Goal: Task Accomplishment & Management: Manage account settings

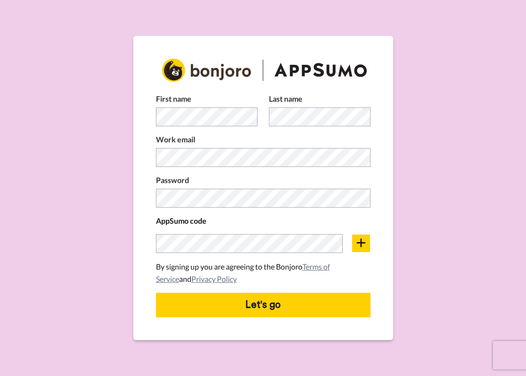
click at [466, 175] on form "First name Last name Work email Password AppSumo code By signing up you are agr…" at bounding box center [263, 188] width 526 height 376
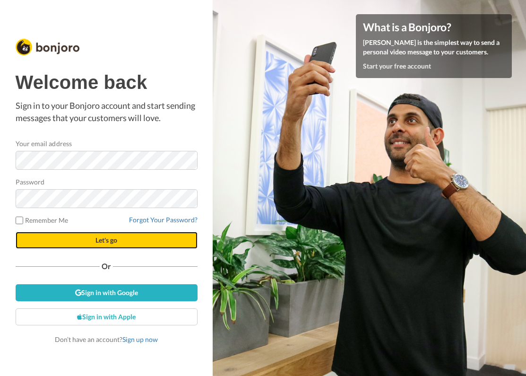
click at [103, 241] on span "Let's go" at bounding box center [106, 240] width 22 height 8
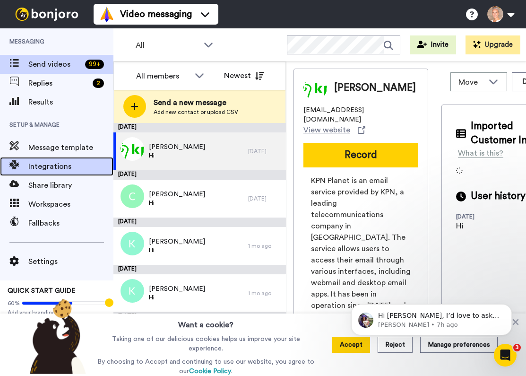
click at [61, 164] on span "Integrations" at bounding box center [70, 166] width 85 height 11
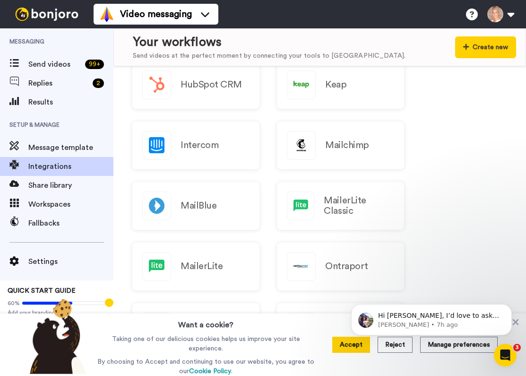
scroll to position [391, 0]
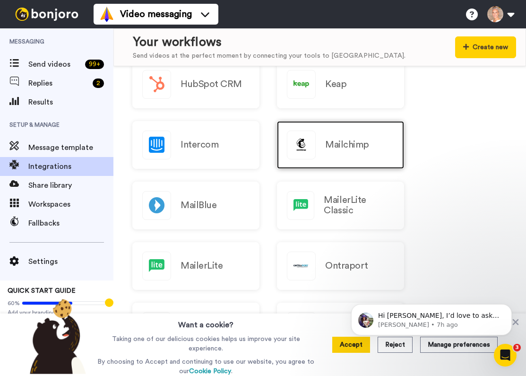
click at [344, 145] on h2 "Mailchimp" at bounding box center [347, 144] width 44 height 10
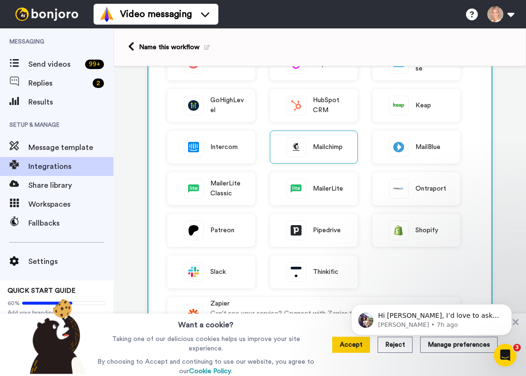
scroll to position [147, 0]
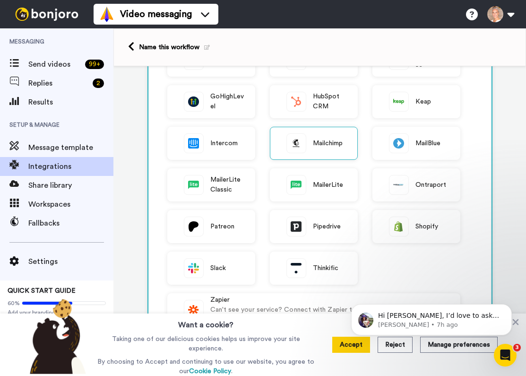
click at [389, 347] on html "Hi Suzan, I’d love to ask you a quick question: If Bonjoro could introduce a ne…" at bounding box center [431, 317] width 189 height 66
click at [392, 347] on html "Hi Suzan, I’d love to ask you a quick question: If Bonjoro could introduce a ne…" at bounding box center [431, 317] width 189 height 66
click at [508, 305] on icon "Dismiss notification" at bounding box center [509, 306] width 5 height 5
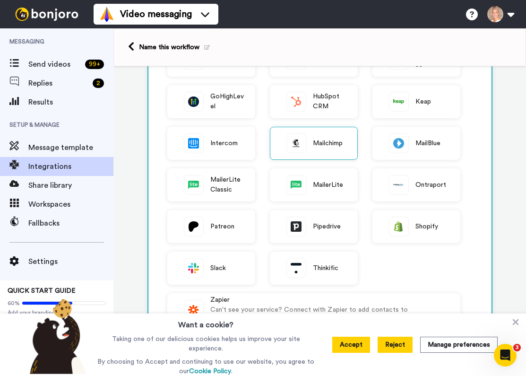
click at [399, 347] on button "Reject" at bounding box center [395, 344] width 35 height 16
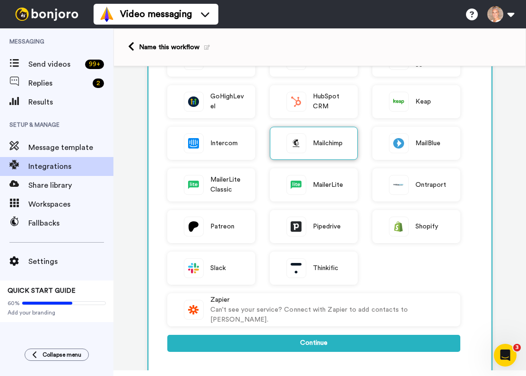
click at [322, 141] on span "Mailchimp" at bounding box center [328, 143] width 30 height 10
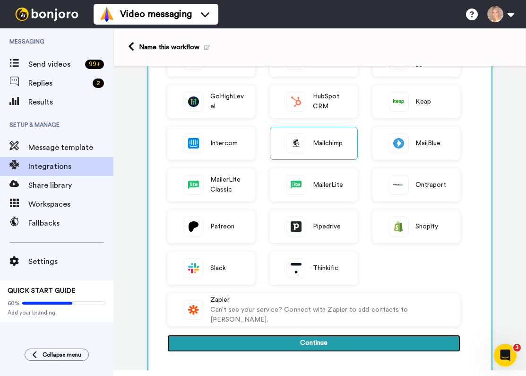
click at [311, 344] on button "Continue" at bounding box center [313, 343] width 293 height 17
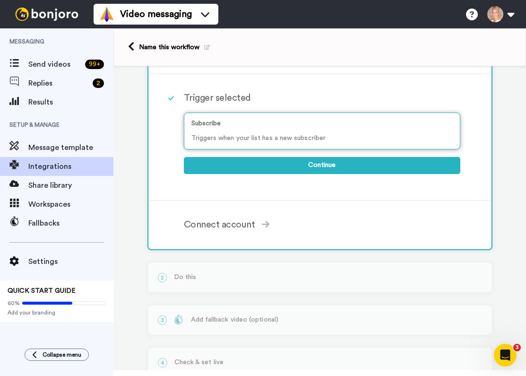
scroll to position [78, 0]
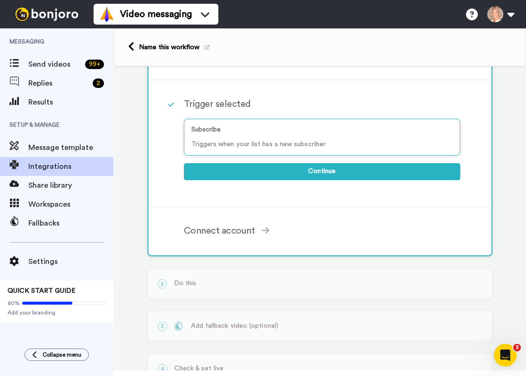
click at [127, 255] on div "1 Subscribe Mailchimp Service selected ActiveCampaign AWeber Bonjoro ConvertKit…" at bounding box center [319, 198] width 413 height 419
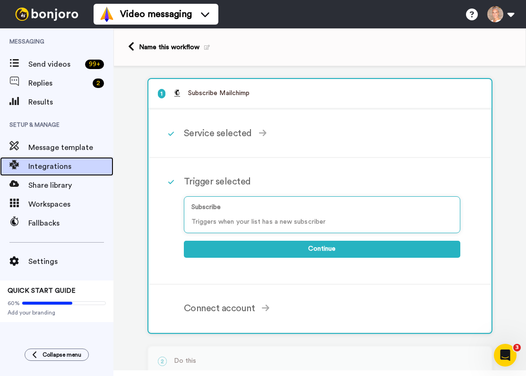
click at [43, 166] on span "Integrations" at bounding box center [70, 166] width 85 height 11
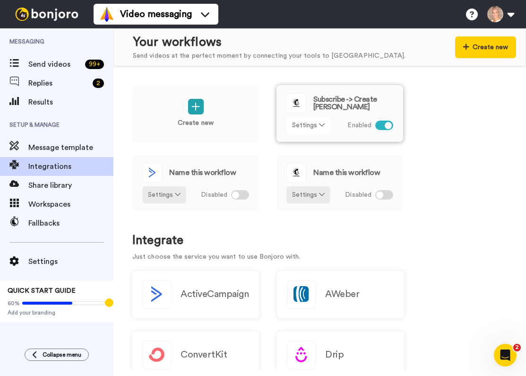
click at [307, 126] on button "Settings" at bounding box center [308, 125] width 44 height 17
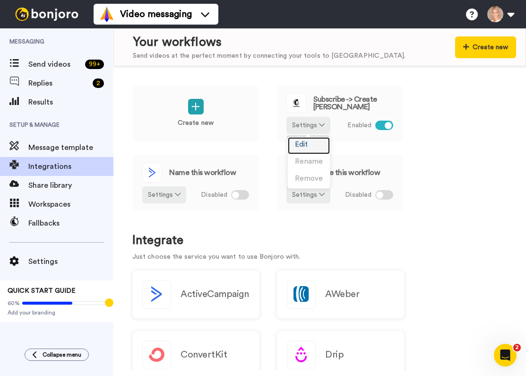
click at [300, 146] on span "Edit" at bounding box center [301, 144] width 13 height 7
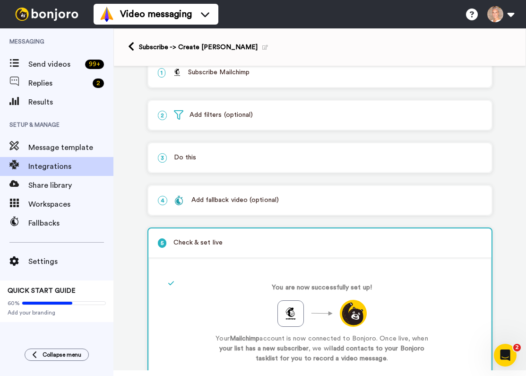
scroll to position [34, 0]
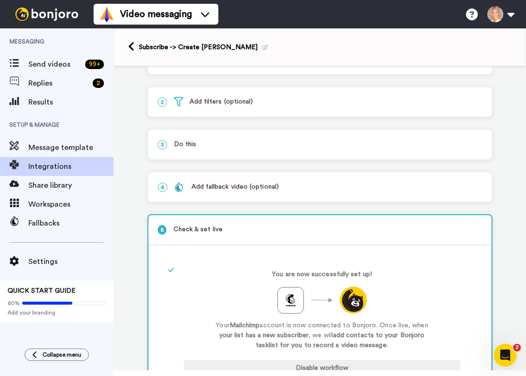
click at [234, 146] on p "3 Do this" at bounding box center [320, 144] width 324 height 10
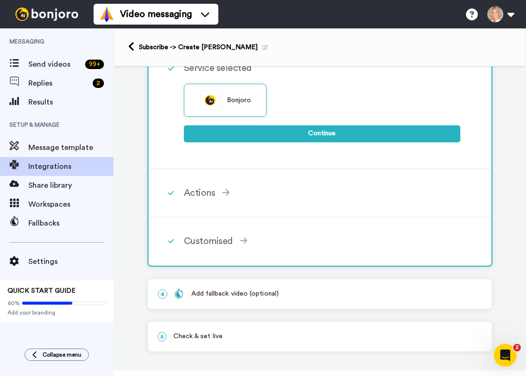
scroll to position [153, 0]
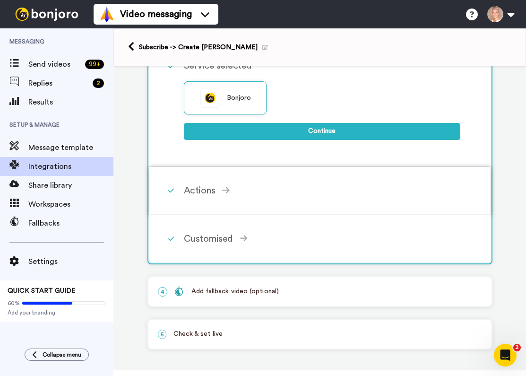
click at [199, 192] on div "Actions" at bounding box center [322, 190] width 276 height 14
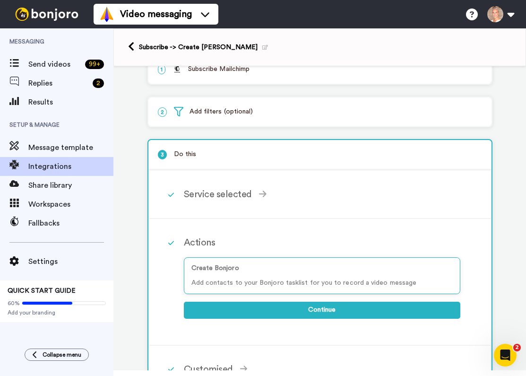
scroll to position [0, 0]
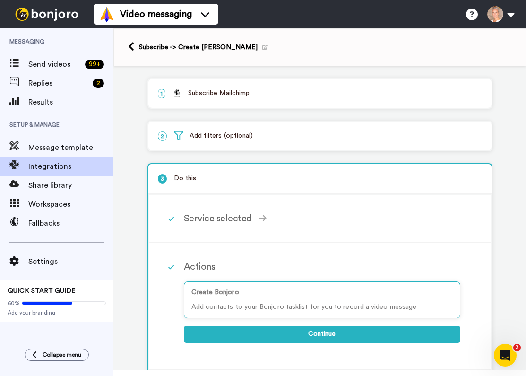
click at [252, 135] on p "2 Add filters (optional)" at bounding box center [320, 136] width 324 height 10
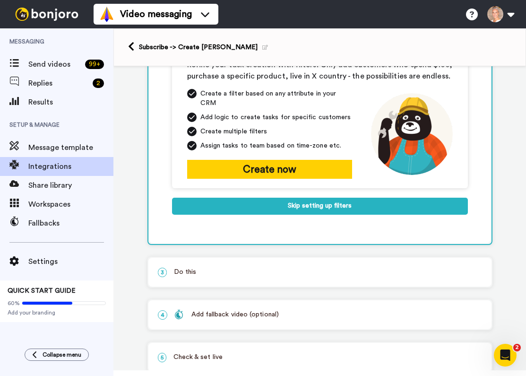
scroll to position [162, 0]
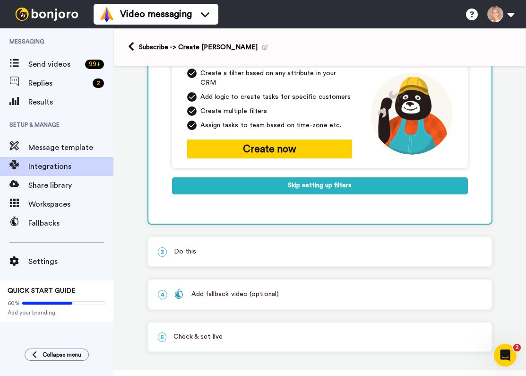
click at [246, 289] on div "Add fallback video (optional)" at bounding box center [226, 294] width 104 height 10
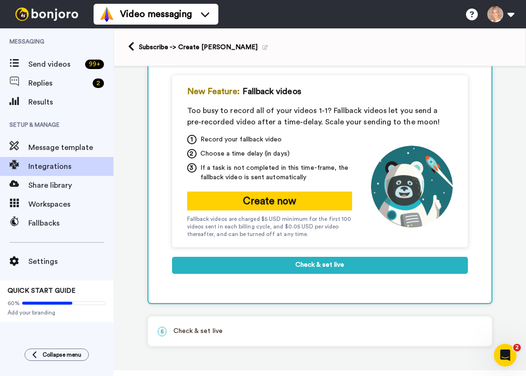
scroll to position [183, 0]
click at [235, 330] on p "5 Check & set live" at bounding box center [320, 331] width 324 height 10
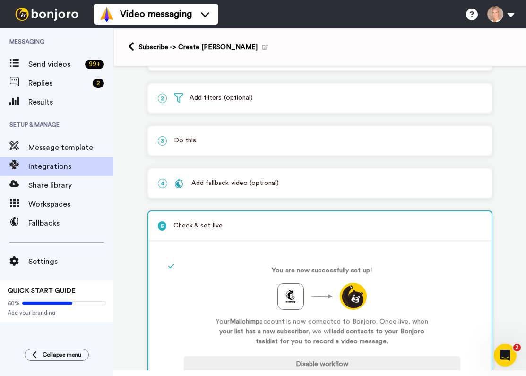
scroll to position [0, 0]
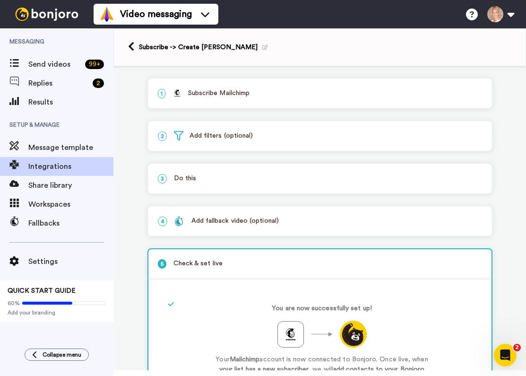
click at [183, 179] on p "3 Do this" at bounding box center [320, 178] width 324 height 10
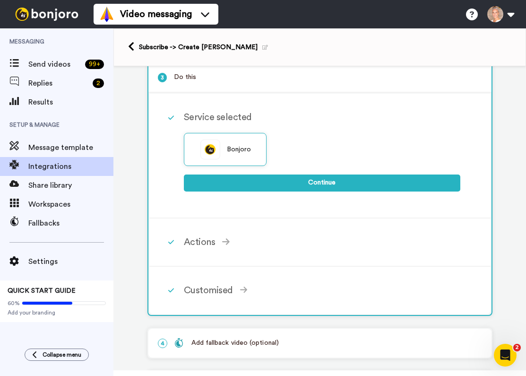
scroll to position [103, 0]
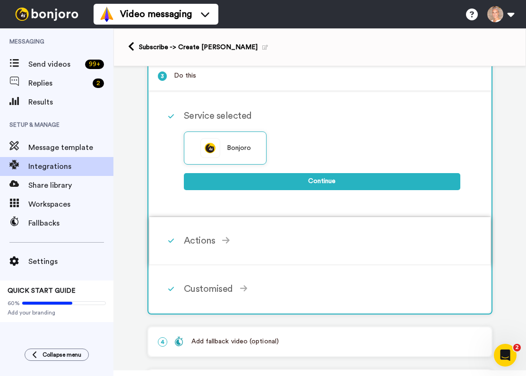
click at [198, 244] on div "Actions" at bounding box center [322, 240] width 276 height 14
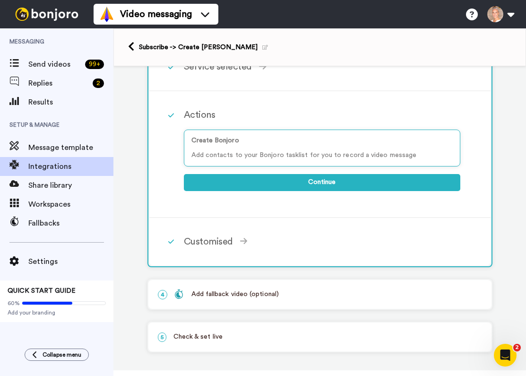
scroll to position [160, 0]
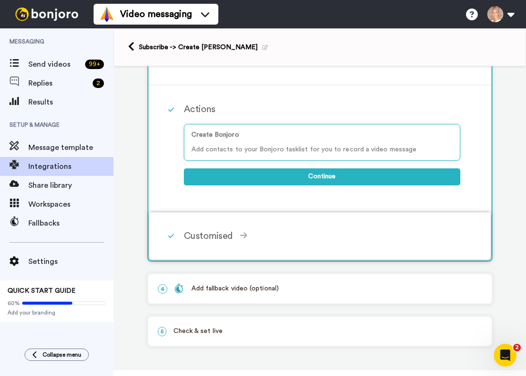
click at [209, 234] on div "Customised" at bounding box center [322, 236] width 276 height 14
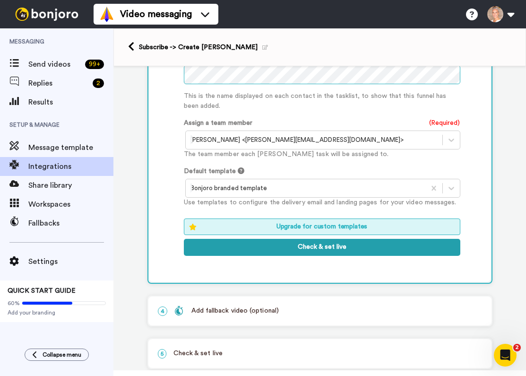
scroll to position [477, 0]
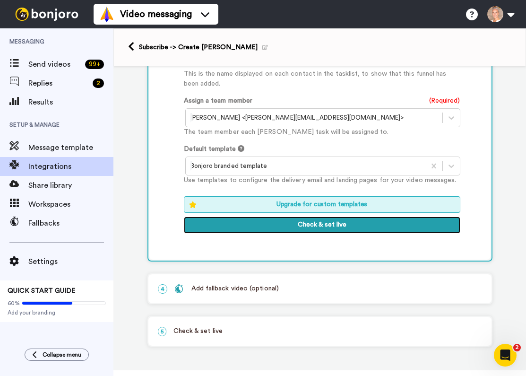
click at [317, 225] on button "Check & set live" at bounding box center [322, 224] width 276 height 17
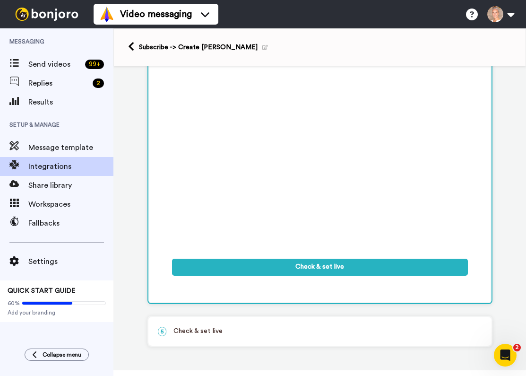
scroll to position [133, 0]
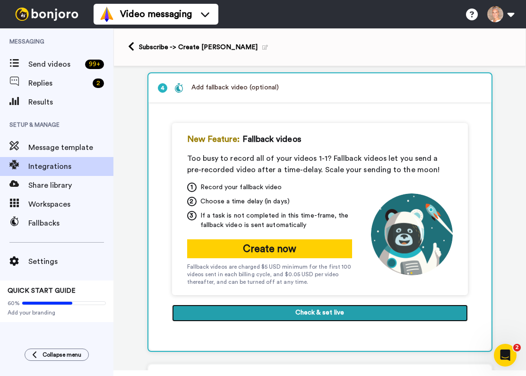
click at [319, 314] on button "Check & set live" at bounding box center [320, 312] width 296 height 17
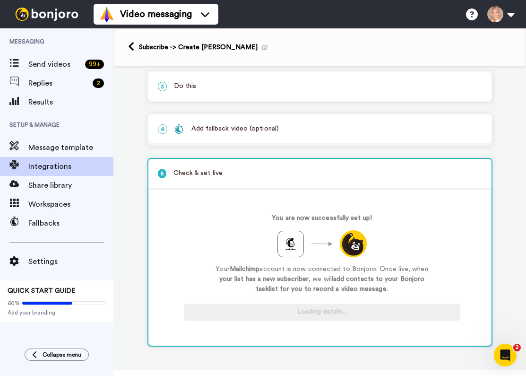
scroll to position [95, 0]
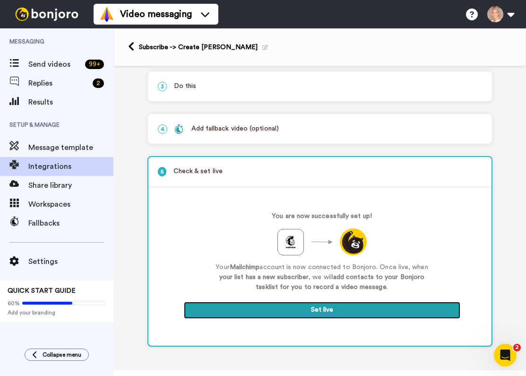
click at [326, 311] on button "Set live" at bounding box center [322, 310] width 276 height 17
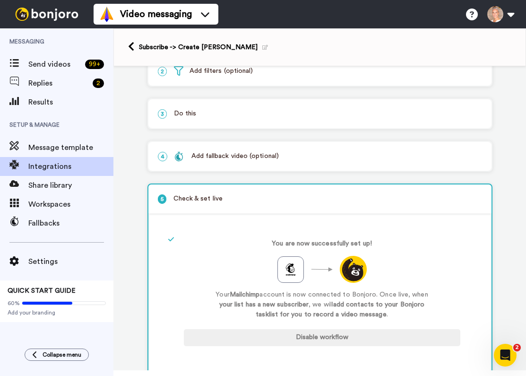
scroll to position [0, 0]
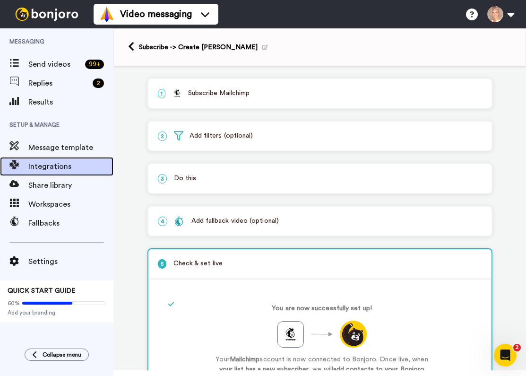
click at [57, 166] on span "Integrations" at bounding box center [70, 166] width 85 height 11
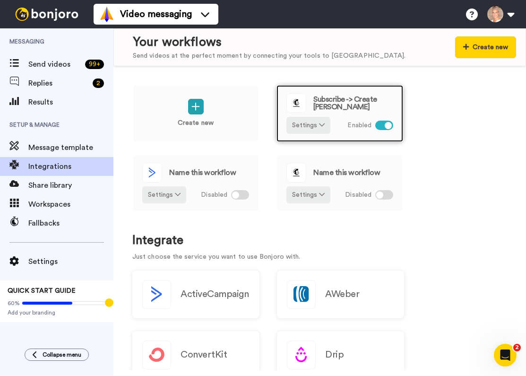
click at [336, 101] on span "Subscribe -> Create [PERSON_NAME]" at bounding box center [353, 102] width 80 height 15
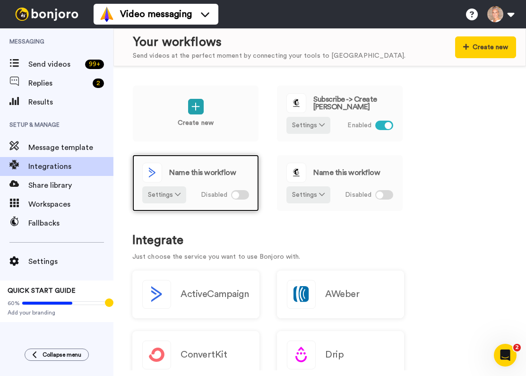
click at [202, 175] on span "Name this workflow" at bounding box center [202, 173] width 67 height 8
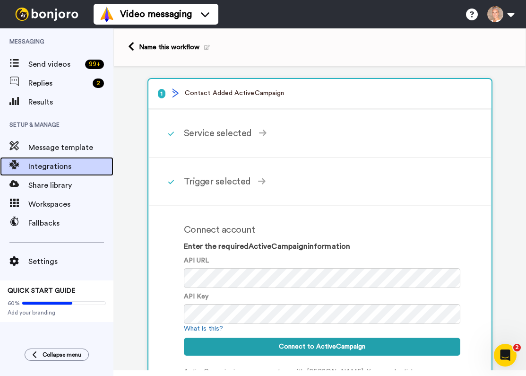
click at [51, 165] on span "Integrations" at bounding box center [70, 166] width 85 height 11
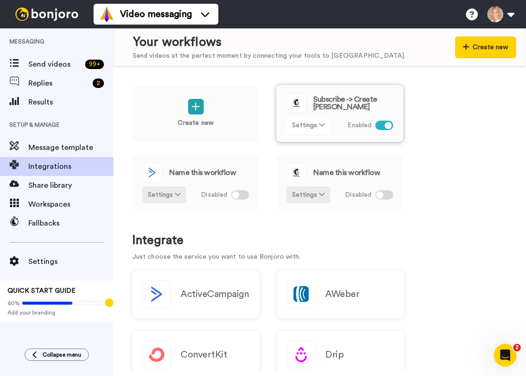
click at [311, 125] on button "Settings" at bounding box center [308, 125] width 44 height 17
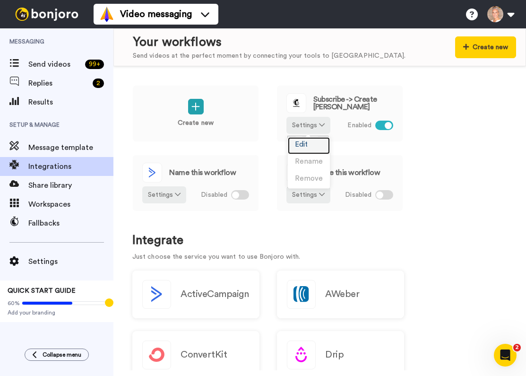
click at [303, 144] on span "Edit" at bounding box center [301, 144] width 13 height 7
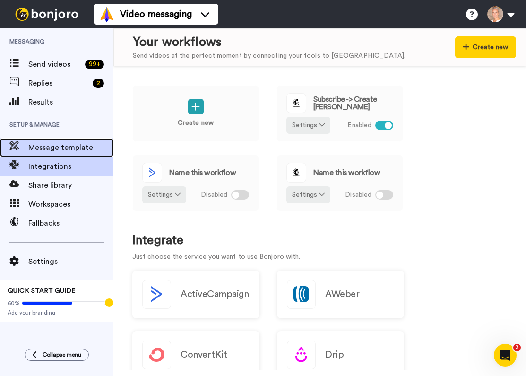
click at [57, 147] on span "Message template" at bounding box center [70, 147] width 85 height 11
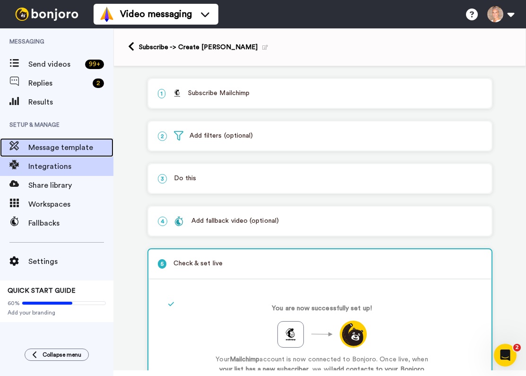
click at [51, 146] on span "Message template" at bounding box center [70, 147] width 85 height 11
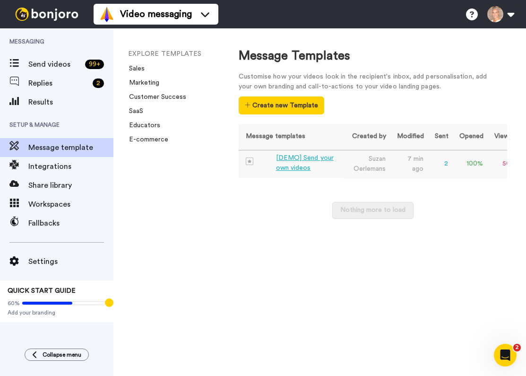
click at [307, 161] on div "[DEMO] Send your own videos" at bounding box center [307, 163] width 63 height 20
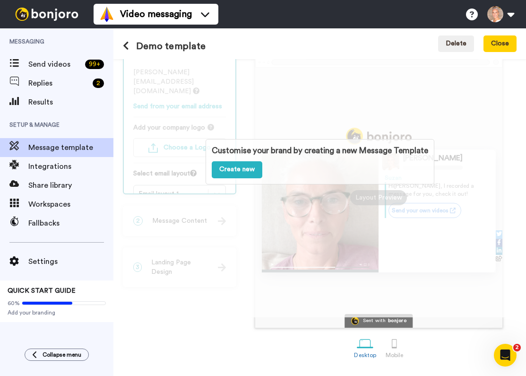
scroll to position [318, 0]
click at [386, 346] on div at bounding box center [394, 343] width 17 height 17
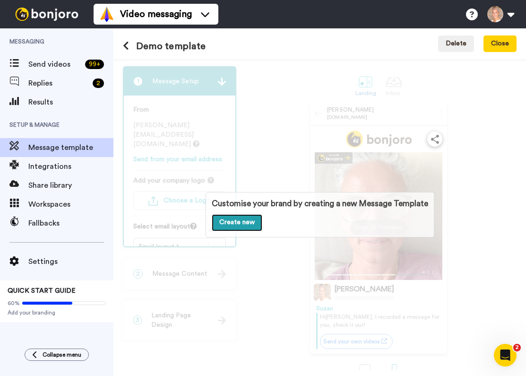
click at [241, 222] on link "Create new" at bounding box center [237, 222] width 51 height 17
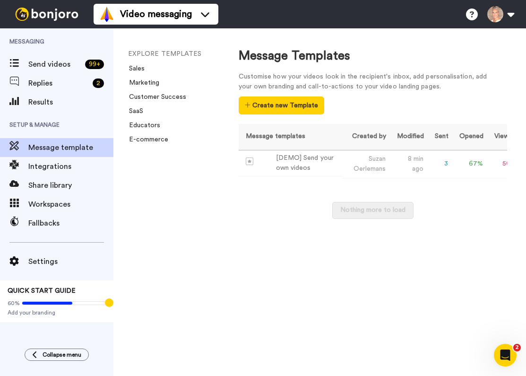
click at [176, 233] on div "EXPLORE TEMPLATES Sales Marketing Customer Success SaaS Educators E-commerce" at bounding box center [166, 201] width 106 height 347
click at [302, 161] on div "[DEMO] Send your own videos" at bounding box center [307, 163] width 63 height 20
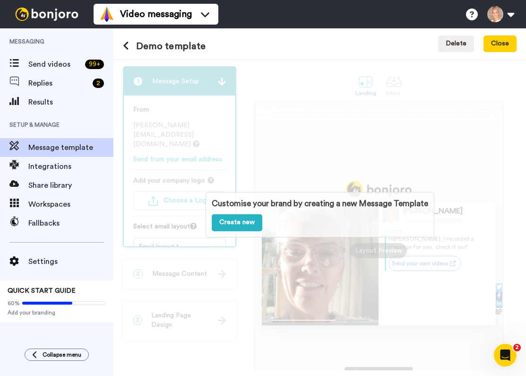
click at [345, 131] on div "Customise your brand by creating a new Message Template Create new" at bounding box center [319, 214] width 413 height 311
click at [319, 129] on div "Customise your brand by creating a new Message Template Create new" at bounding box center [319, 214] width 413 height 311
click at [241, 222] on link "Create new" at bounding box center [237, 222] width 51 height 17
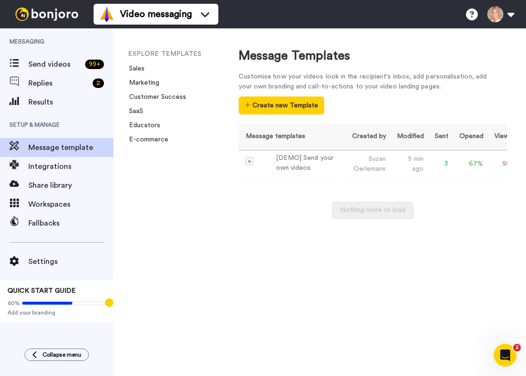
click at [163, 186] on div "EXPLORE TEMPLATES Sales Marketing Customer Success SaaS Educators E-commerce" at bounding box center [166, 201] width 106 height 347
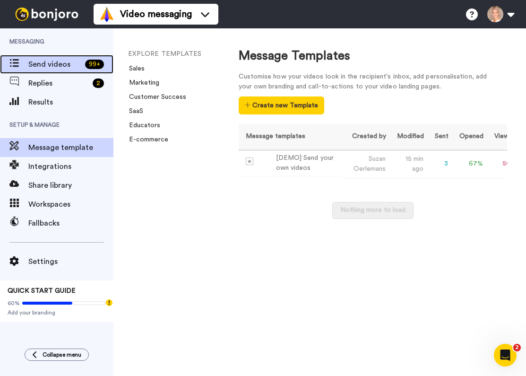
click at [49, 65] on span "Send videos" at bounding box center [54, 64] width 53 height 11
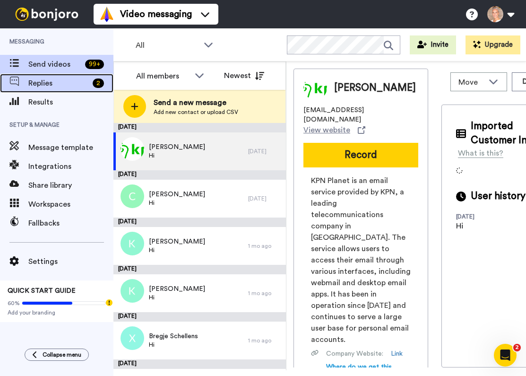
click at [41, 80] on span "Replies" at bounding box center [58, 83] width 60 height 11
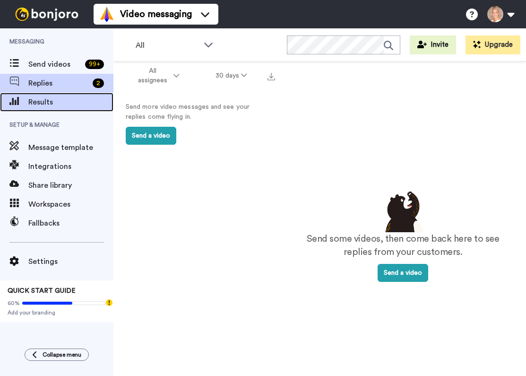
click at [48, 103] on span "Results" at bounding box center [70, 101] width 85 height 11
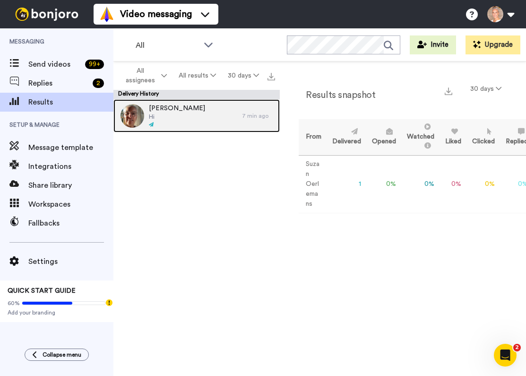
click at [169, 112] on span "[PERSON_NAME]" at bounding box center [177, 107] width 56 height 9
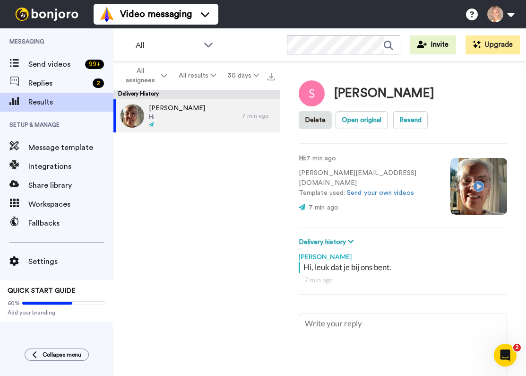
type textarea "x"
click at [45, 103] on span "Results" at bounding box center [70, 101] width 85 height 11
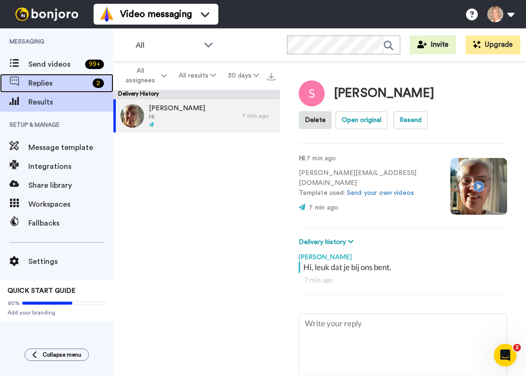
click at [45, 87] on span "Replies" at bounding box center [58, 83] width 60 height 11
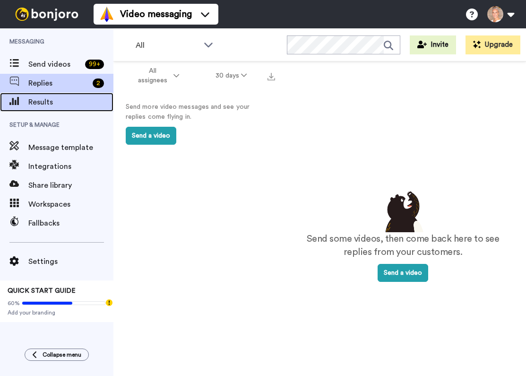
click at [37, 103] on span "Results" at bounding box center [70, 101] width 85 height 11
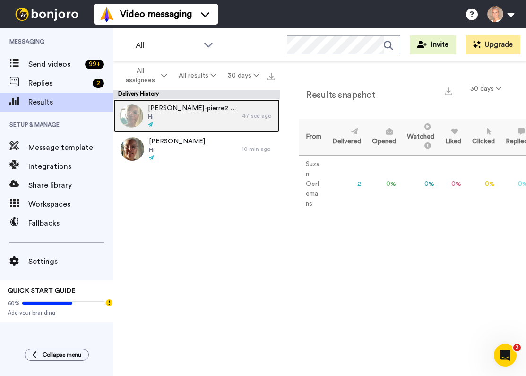
click at [188, 114] on span "Hi" at bounding box center [192, 117] width 89 height 8
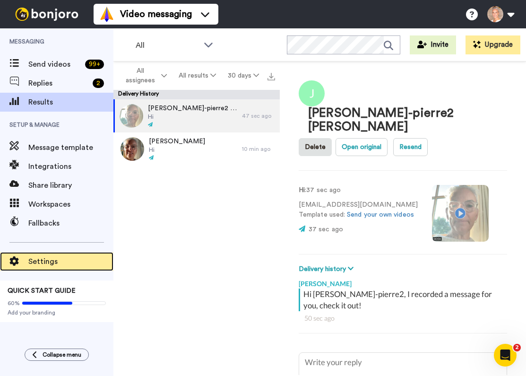
click at [41, 260] on span "Settings" at bounding box center [70, 261] width 85 height 11
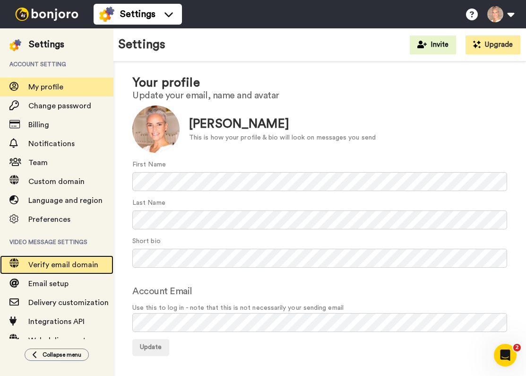
click at [54, 266] on span "Verify email domain" at bounding box center [63, 265] width 70 height 8
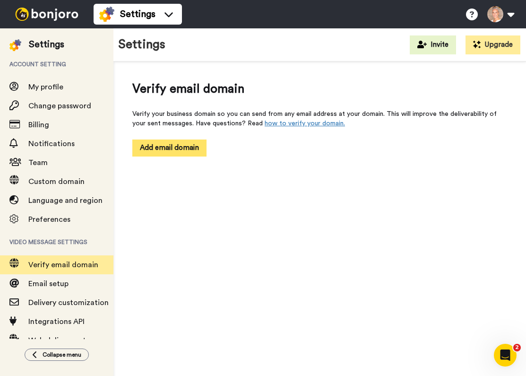
click at [174, 147] on button "Add email domain" at bounding box center [169, 147] width 74 height 17
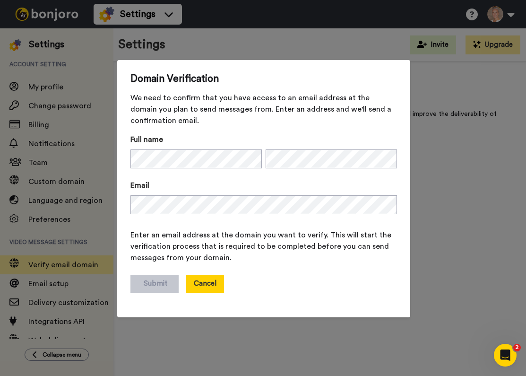
click at [207, 286] on button "Cancel" at bounding box center [205, 284] width 38 height 18
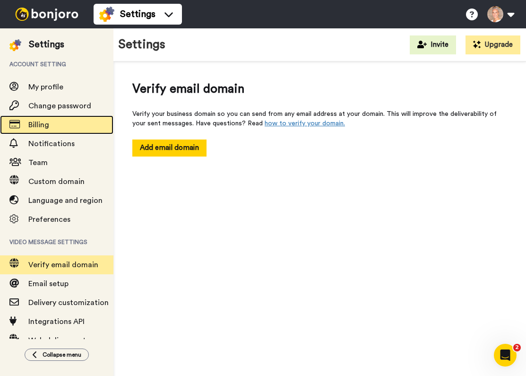
click at [41, 126] on span "Billing" at bounding box center [38, 125] width 21 height 8
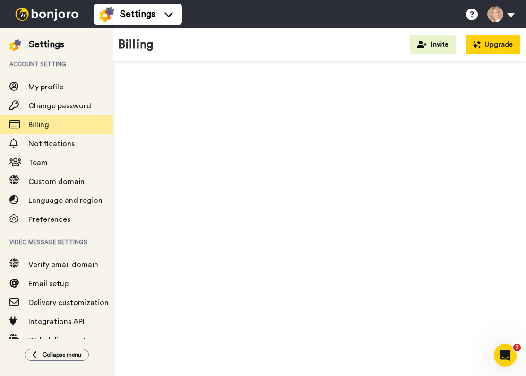
click at [495, 43] on button "Upgrade" at bounding box center [492, 44] width 55 height 19
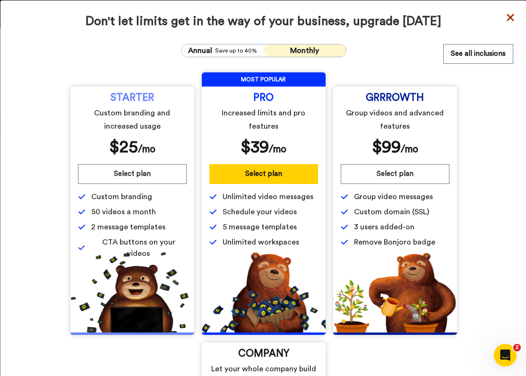
click at [511, 16] on icon at bounding box center [510, 17] width 9 height 11
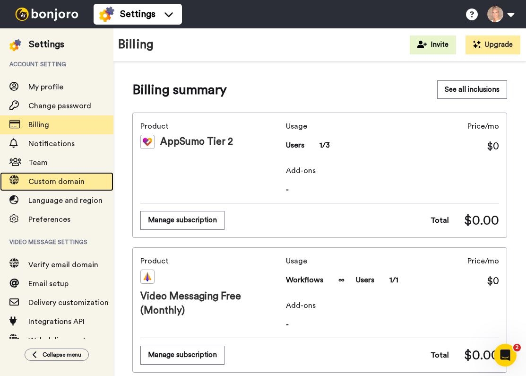
click at [49, 181] on span "Custom domain" at bounding box center [56, 182] width 56 height 8
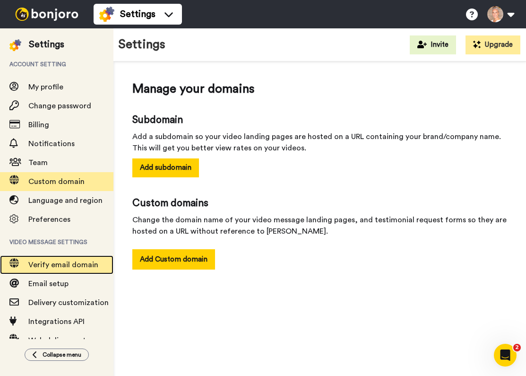
click at [53, 265] on span "Verify email domain" at bounding box center [63, 265] width 70 height 8
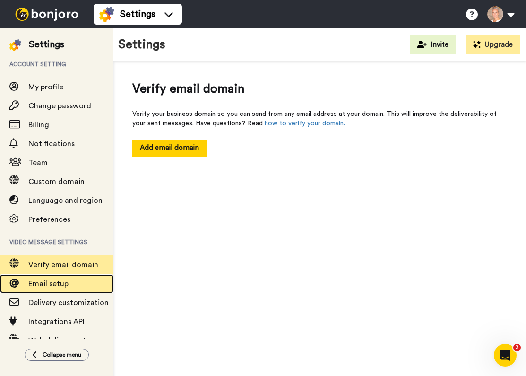
click at [52, 284] on span "Email setup" at bounding box center [48, 284] width 40 height 8
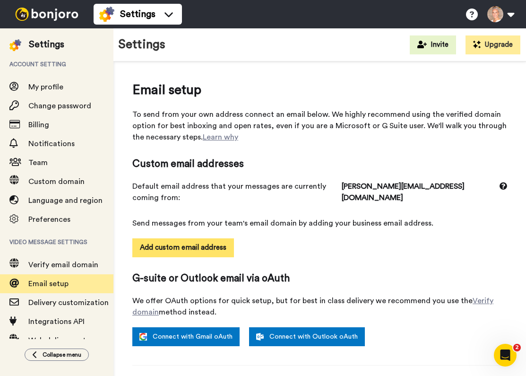
click at [190, 248] on button "Add custom email address" at bounding box center [183, 247] width 102 height 19
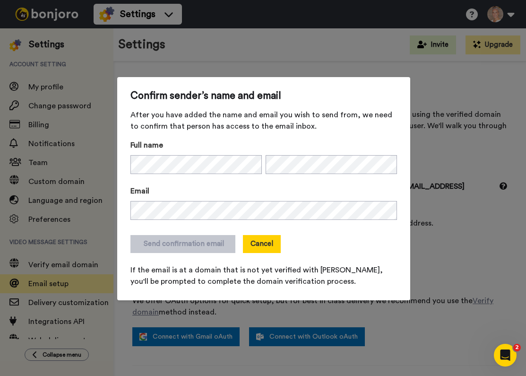
click at [262, 245] on button "Cancel" at bounding box center [262, 244] width 38 height 18
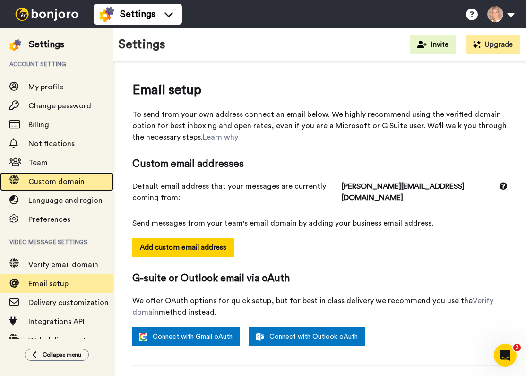
click at [59, 184] on span "Custom domain" at bounding box center [56, 182] width 56 height 8
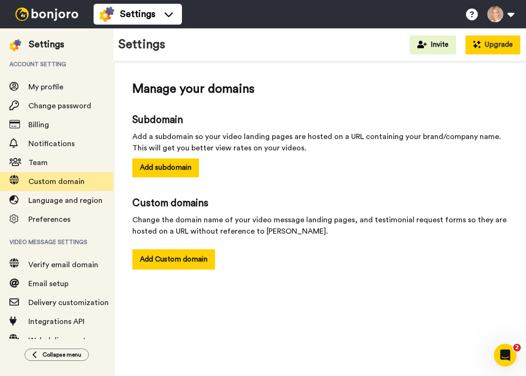
click at [504, 44] on button "Upgrade" at bounding box center [492, 44] width 55 height 19
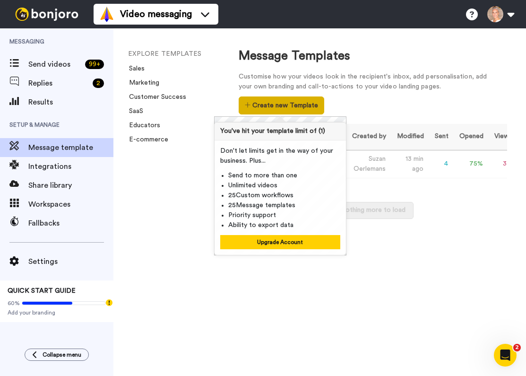
click at [286, 106] on button "Create new Template" at bounding box center [282, 105] width 86 height 18
click at [279, 107] on button "Create new Template" at bounding box center [282, 105] width 86 height 18
click at [355, 103] on div "Customise how your videos look in the recipient's inbox, add personalisation, a…" at bounding box center [373, 93] width 268 height 43
click at [285, 107] on button "Create new Template" at bounding box center [282, 105] width 86 height 18
click at [353, 107] on div "Customise how your videos look in the recipient's inbox, add personalisation, a…" at bounding box center [373, 93] width 268 height 43
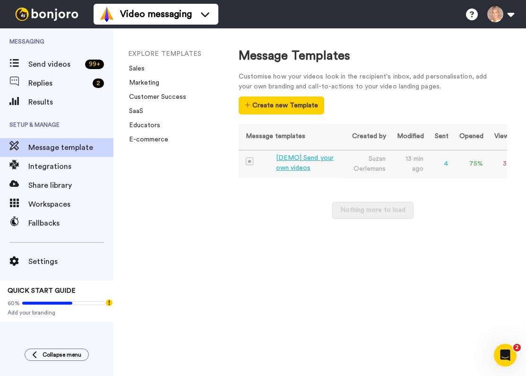
click at [302, 162] on div "[DEMO] Send your own videos" at bounding box center [307, 163] width 63 height 20
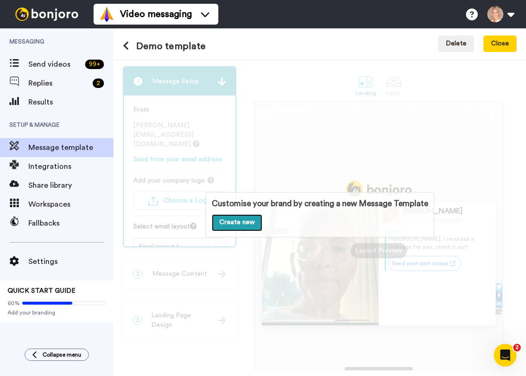
click at [238, 222] on link "Create new" at bounding box center [237, 222] width 51 height 17
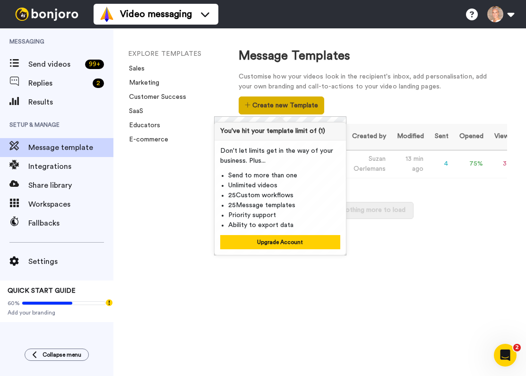
click at [284, 105] on button "Create new Template" at bounding box center [282, 105] width 86 height 18
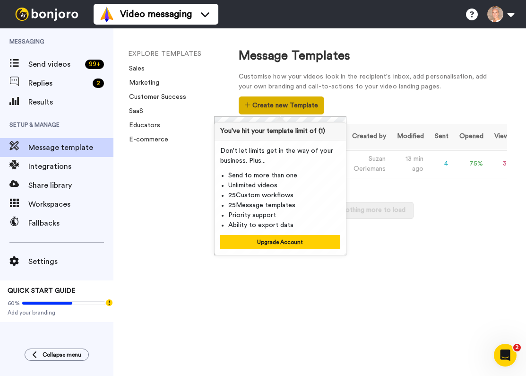
click at [284, 105] on button "Create new Template" at bounding box center [282, 105] width 86 height 18
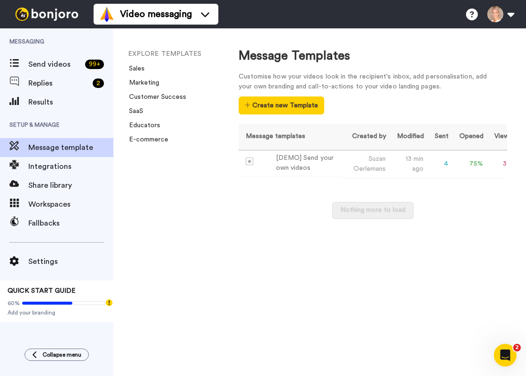
click at [353, 104] on div "Customise how your videos look in the recipient's inbox, add personalisation, a…" at bounding box center [373, 93] width 268 height 43
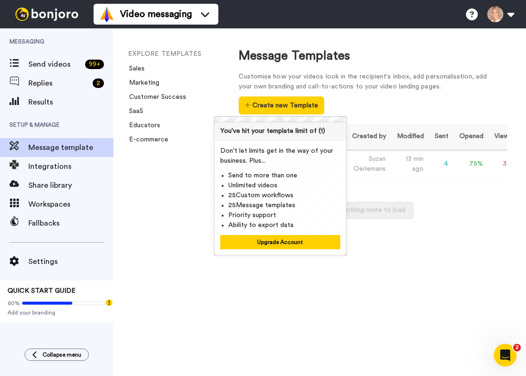
click at [452, 194] on div "Message templates Created by Modified Sent Opened Viewed Liked Clicked Replied …" at bounding box center [373, 176] width 268 height 104
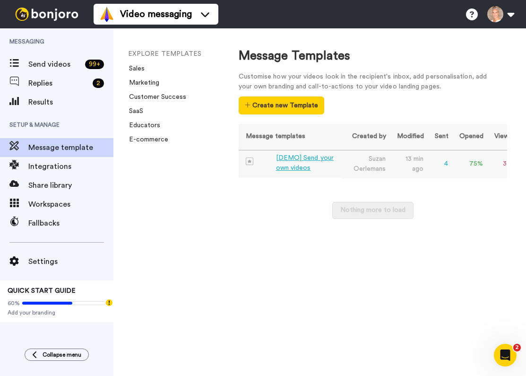
click at [303, 161] on div "[DEMO] Send your own videos" at bounding box center [307, 163] width 63 height 20
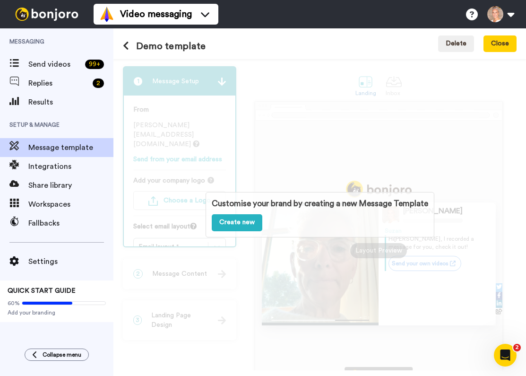
click at [321, 162] on div "Customise your brand by creating a new Message Template Create new" at bounding box center [319, 214] width 413 height 311
click at [414, 169] on div "Customise your brand by creating a new Message Template Create new" at bounding box center [319, 214] width 413 height 311
click at [503, 45] on button "Close" at bounding box center [499, 43] width 33 height 17
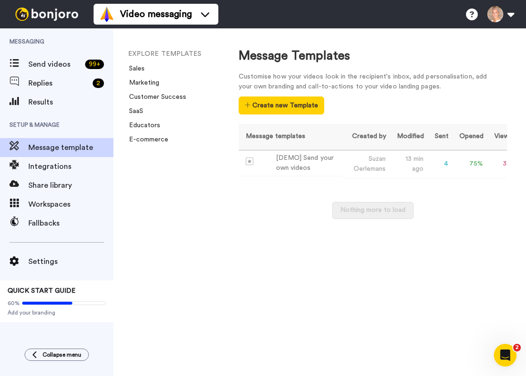
click at [259, 216] on div "Nothing more to load" at bounding box center [373, 215] width 268 height 26
click at [35, 261] on span "Settings" at bounding box center [70, 261] width 85 height 11
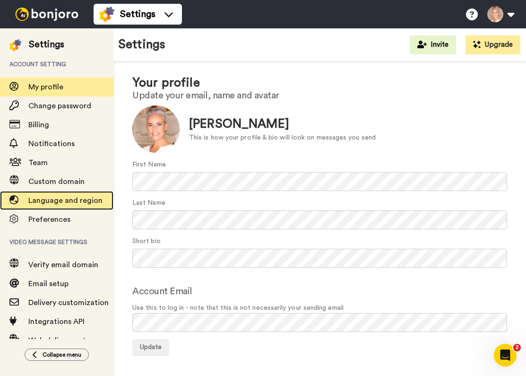
click at [47, 201] on span "Language and region" at bounding box center [65, 201] width 74 height 8
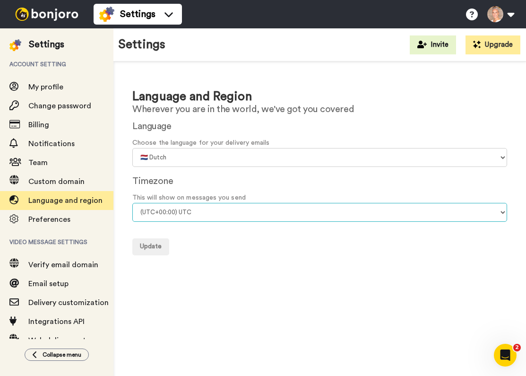
click at [208, 212] on select "(UTC-11:00) [GEOGRAPHIC_DATA] (UTC-11:00) [GEOGRAPHIC_DATA] (UTC-10:00) [US_STA…" at bounding box center [319, 212] width 375 height 19
select select "Europe/[GEOGRAPHIC_DATA]"
click at [132, 203] on select "(UTC-11:00) [GEOGRAPHIC_DATA] (UTC-11:00) [GEOGRAPHIC_DATA] (UTC-10:00) [US_STA…" at bounding box center [319, 212] width 375 height 19
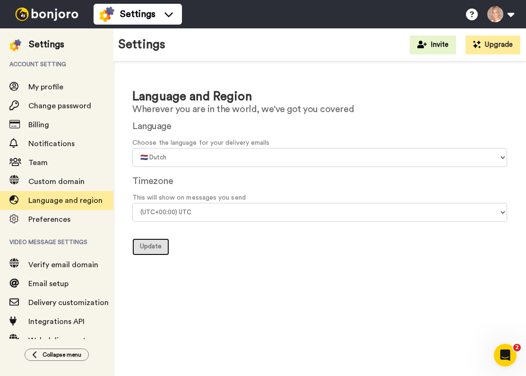
click at [151, 248] on span "Update" at bounding box center [151, 246] width 22 height 7
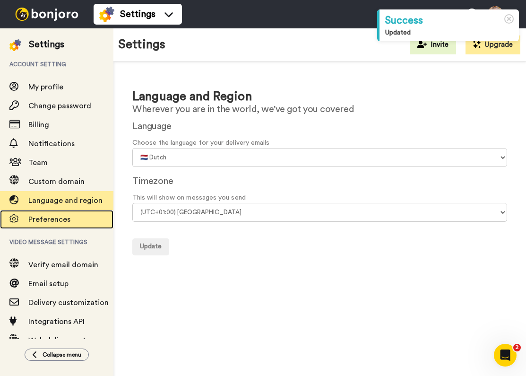
click at [48, 220] on span "Preferences" at bounding box center [49, 219] width 42 height 8
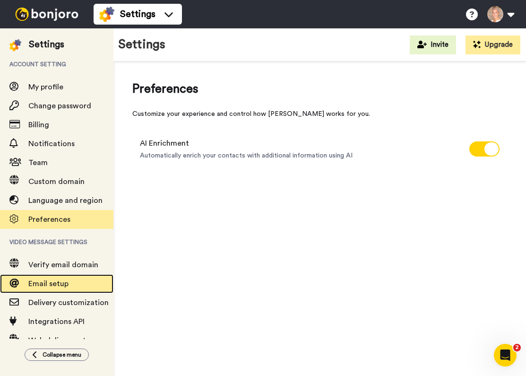
click at [50, 284] on span "Email setup" at bounding box center [48, 284] width 40 height 8
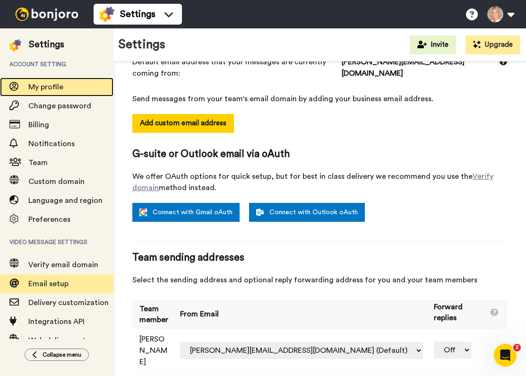
click at [51, 86] on span "My profile" at bounding box center [45, 87] width 35 height 8
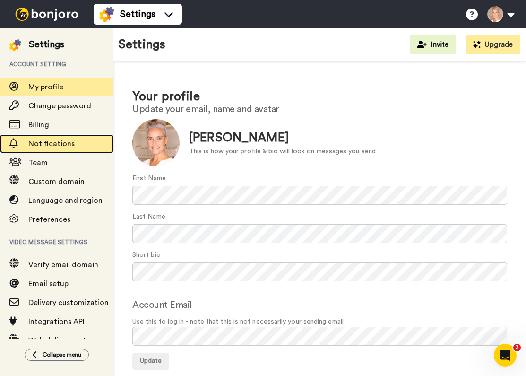
click at [40, 145] on span "Notifications" at bounding box center [51, 144] width 46 height 8
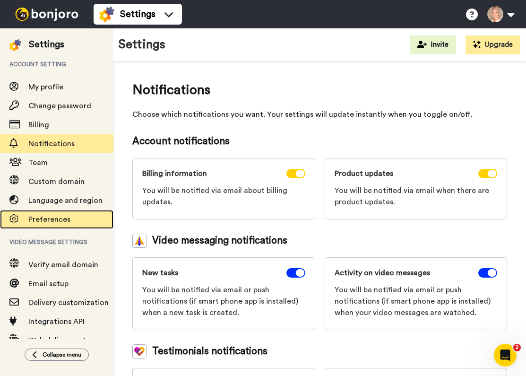
click at [47, 220] on span "Preferences" at bounding box center [49, 219] width 42 height 8
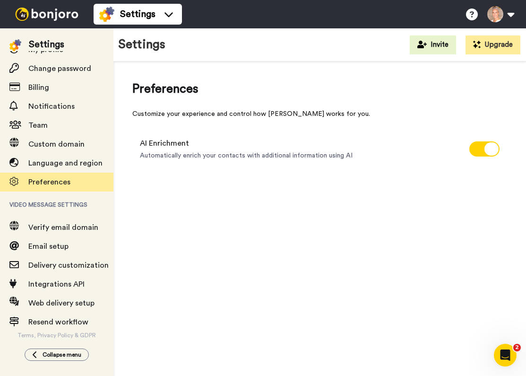
scroll to position [43, 0]
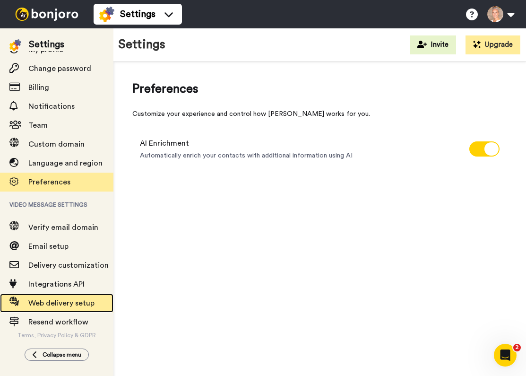
click at [52, 299] on span "Web delivery setup" at bounding box center [61, 303] width 66 height 8
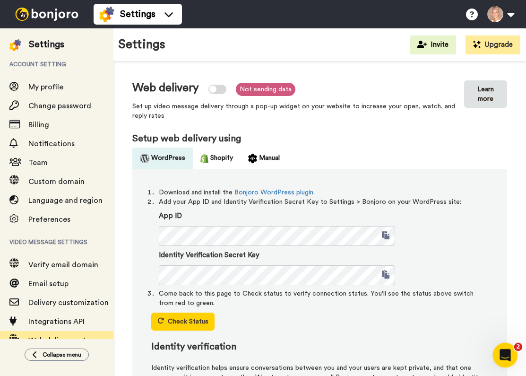
click at [506, 355] on icon "Open Intercom Messenger" at bounding box center [504, 354] width 16 height 16
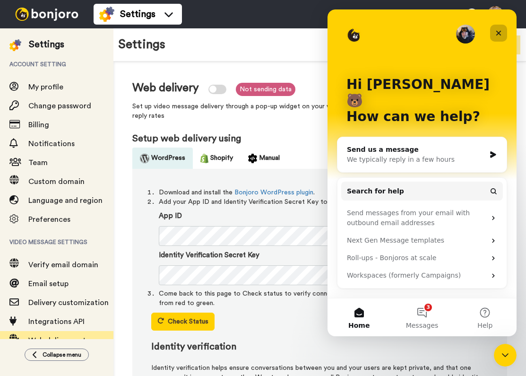
click at [502, 32] on div "Close" at bounding box center [498, 33] width 17 height 17
